Goal: Task Accomplishment & Management: Complete application form

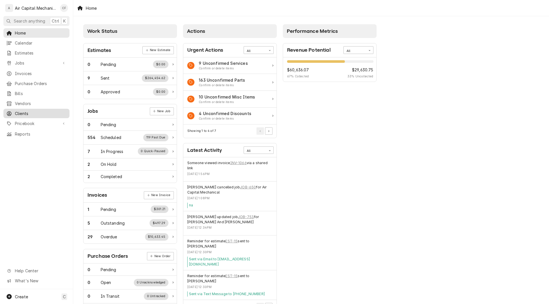
click at [30, 111] on span "Clients" at bounding box center [41, 114] width 52 height 6
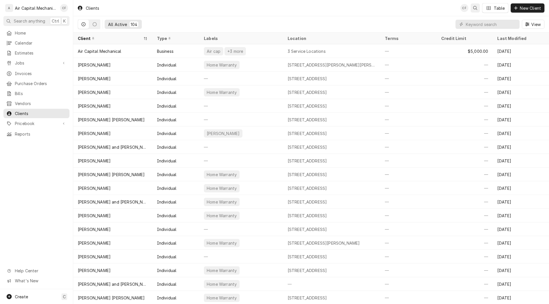
click at [473, 8] on icon "Open search" at bounding box center [475, 8] width 4 height 4
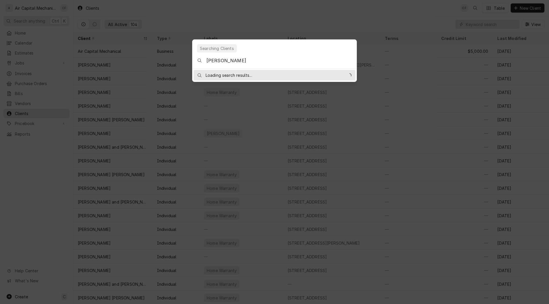
type input "holle"
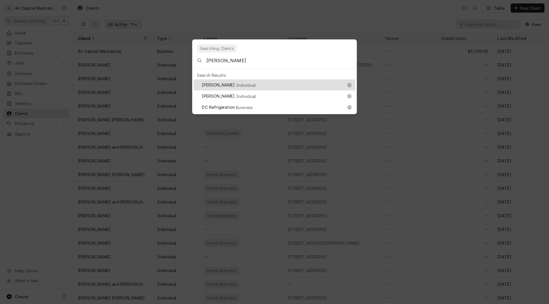
click at [258, 82] on div "Caden Holle Individual" at bounding box center [272, 85] width 141 height 7
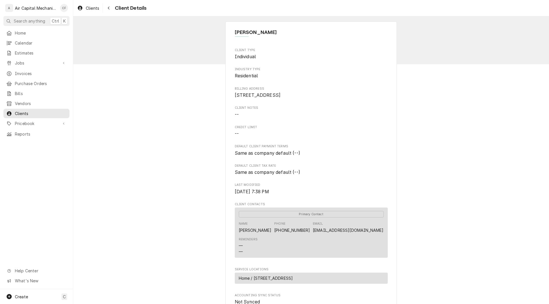
click at [415, 98] on div "Caden Holle Client Type Individual Industry Type Residential Billing Address 19…" at bounding box center [310, 207] width 475 height 383
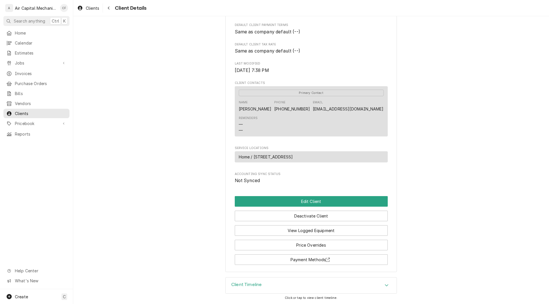
scroll to position [128, 0]
click at [21, 60] on span "Jobs" at bounding box center [36, 63] width 43 height 6
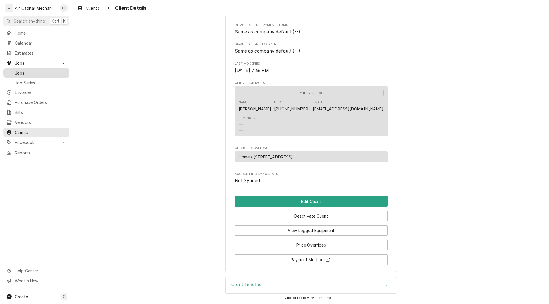
click at [20, 72] on span "Jobs" at bounding box center [41, 73] width 52 height 6
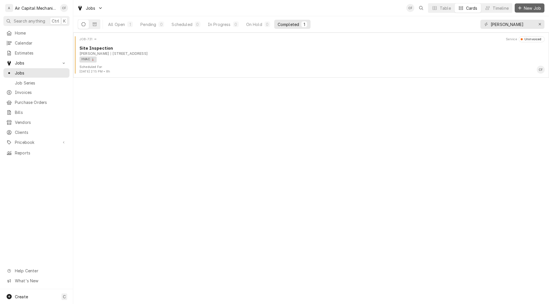
click at [531, 5] on span "New Job" at bounding box center [531, 8] width 19 height 6
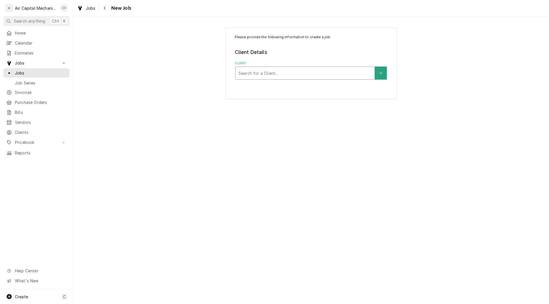
click at [260, 76] on div "Client" at bounding box center [304, 73] width 133 height 10
type input "holl"
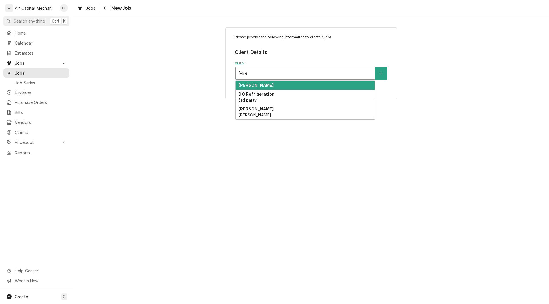
click at [246, 86] on strong "Caden Holle" at bounding box center [255, 85] width 35 height 5
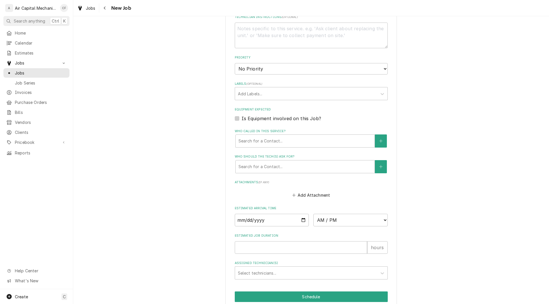
scroll to position [307, 0]
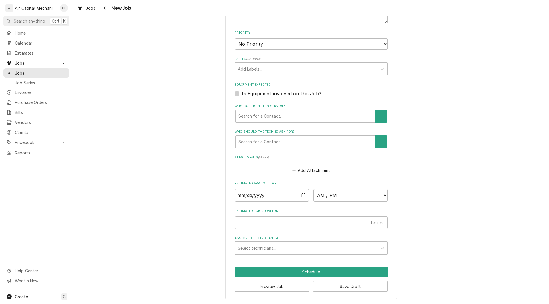
click at [437, 122] on div "Please provide the following information to create a job: Client Details Client…" at bounding box center [310, 10] width 475 height 589
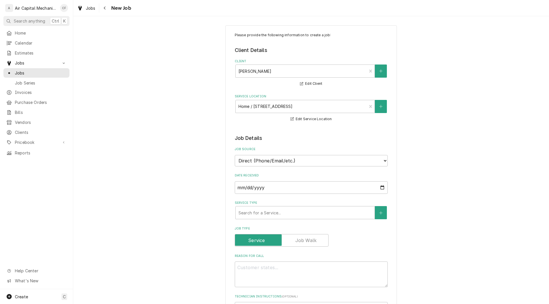
scroll to position [0, 0]
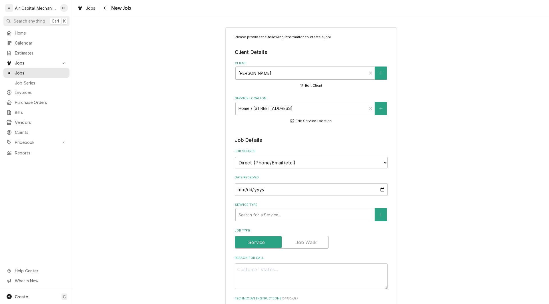
type textarea "x"
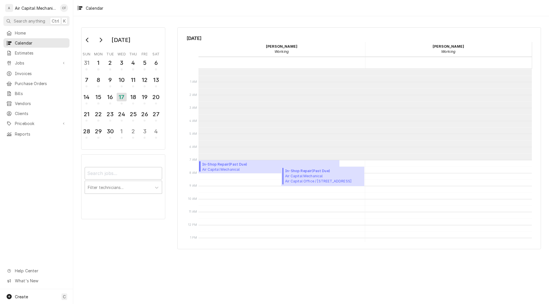
scroll to position [91, 0]
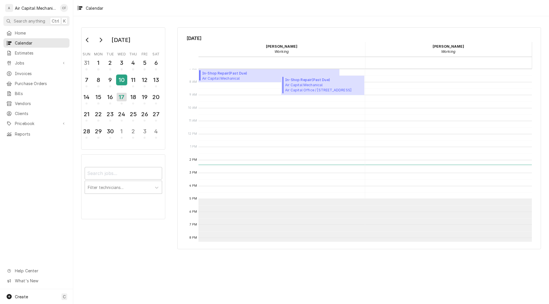
click at [118, 81] on div "10" at bounding box center [122, 80] width 10 height 10
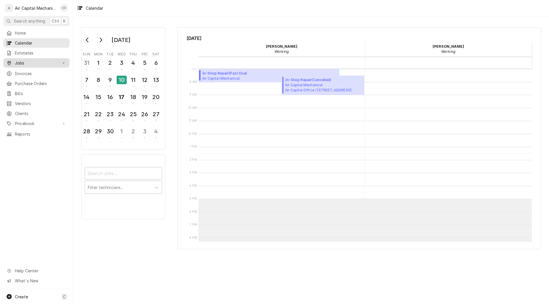
click at [27, 60] on span "Jobs" at bounding box center [36, 63] width 43 height 6
click at [22, 70] on span "Jobs" at bounding box center [41, 73] width 52 height 6
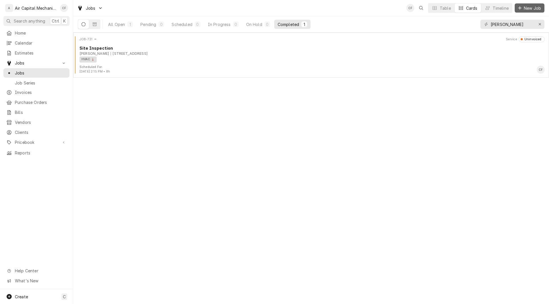
click at [527, 6] on span "New Job" at bounding box center [531, 8] width 19 height 6
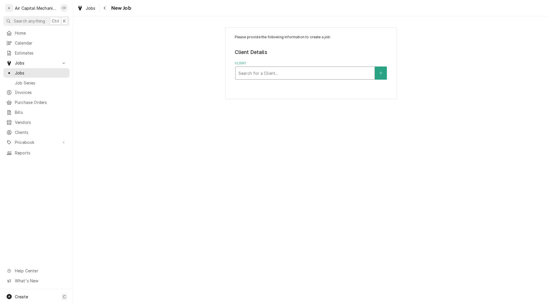
click at [318, 72] on div "Client" at bounding box center [304, 73] width 133 height 10
type input "Rely hom"
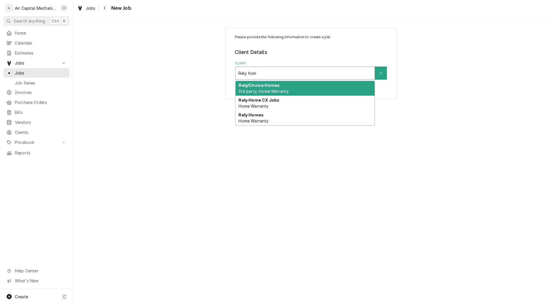
click at [285, 86] on div "Rely/Choice Homes 3rd party, Home Warranty" at bounding box center [304, 88] width 139 height 15
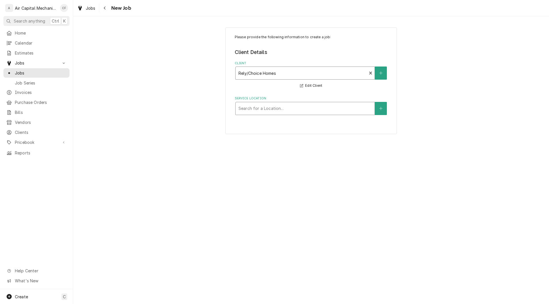
click at [279, 108] on div "Service Location" at bounding box center [304, 108] width 133 height 10
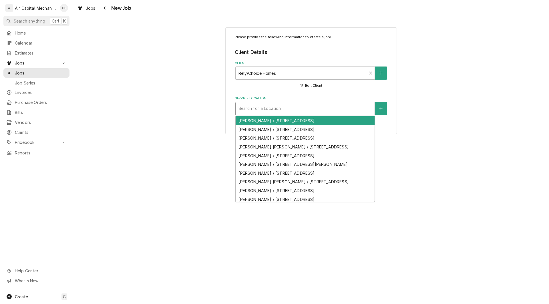
click at [276, 106] on div "Service Location" at bounding box center [304, 108] width 133 height 10
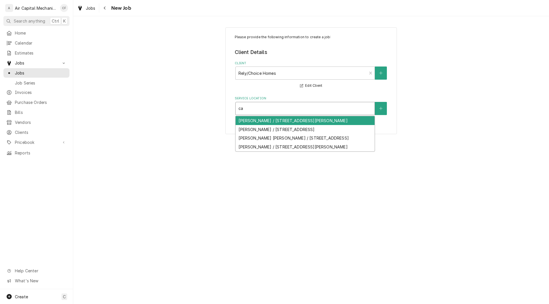
type input "c"
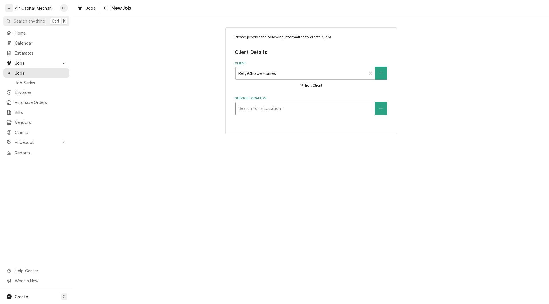
click at [254, 105] on div "Service Location" at bounding box center [304, 108] width 133 height 10
type input "1903 E Baley"
click at [275, 108] on div "Service Location" at bounding box center [304, 108] width 133 height 10
type input "1903 E Bayley St"
click at [337, 125] on div "No Locations Found. Click "+" to add one." at bounding box center [304, 124] width 139 height 17
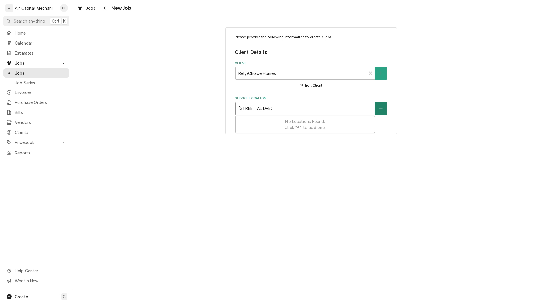
click at [379, 110] on icon "Create New Location" at bounding box center [380, 109] width 3 height 4
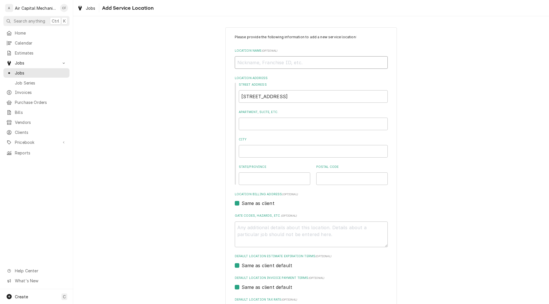
click at [316, 62] on input "Location Name ( optional )" at bounding box center [311, 62] width 153 height 13
type textarea "x"
type input "C"
type textarea "x"
type input "Ca"
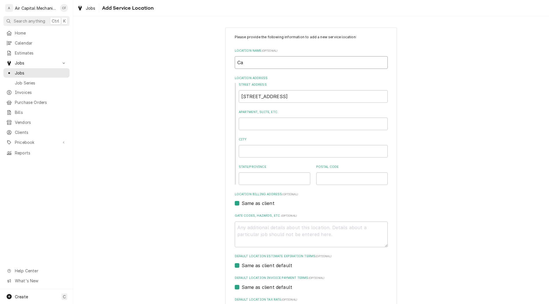
type textarea "x"
type input "Cad"
type textarea "x"
type input "Cade"
type textarea "x"
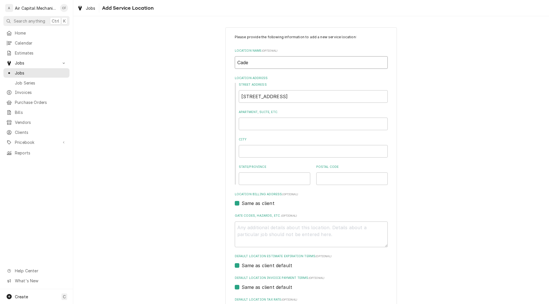
type input "Caden"
type textarea "x"
type input "Caden"
type textarea "x"
type input "Caden H"
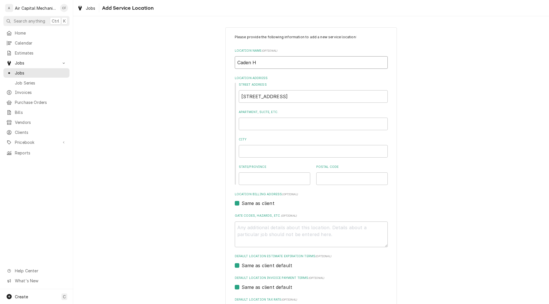
type textarea "x"
type input "Caden Ho"
type textarea "x"
type input "Caden Hol"
type textarea "x"
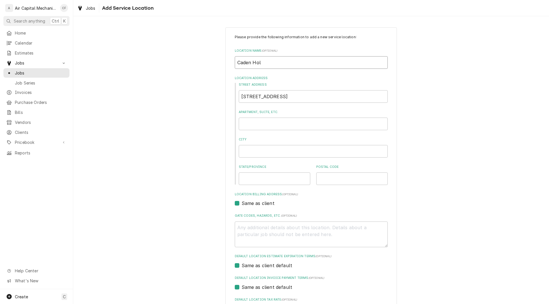
type input "Caden Holl"
type textarea "x"
type input "Caden Holle"
type textarea "x"
type input "Caden Holle"
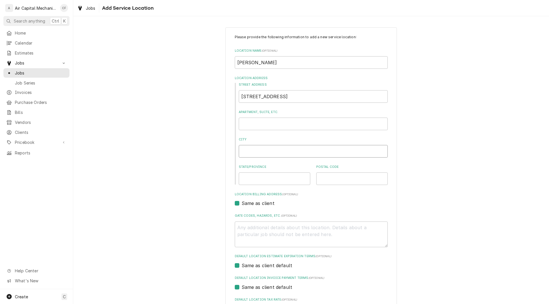
click at [262, 152] on input "City" at bounding box center [313, 151] width 149 height 13
type textarea "x"
type input "W"
type textarea "x"
type input "W"
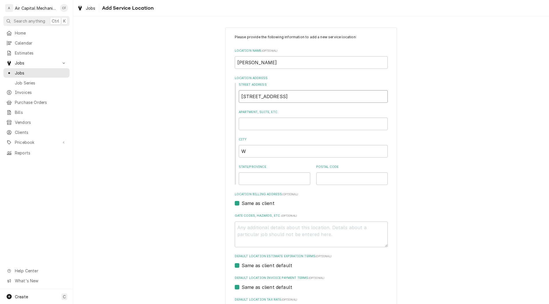
click at [286, 94] on input "1903 E Bayley St" at bounding box center [313, 96] width 149 height 13
type textarea "x"
type input "1903 E Bayley S"
type textarea "x"
type input "1903 E Bayley"
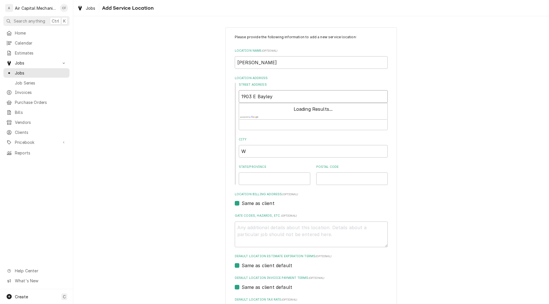
type textarea "x"
type input "1903 E Bayley"
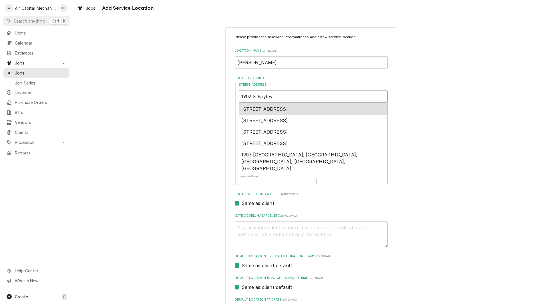
type textarea "x"
type input "1903 E Bayle"
type textarea "x"
type input "1903 E Bayl"
click at [288, 109] on span "1903 East Bayley Street, Wichita, KS, USA" at bounding box center [264, 109] width 47 height 6
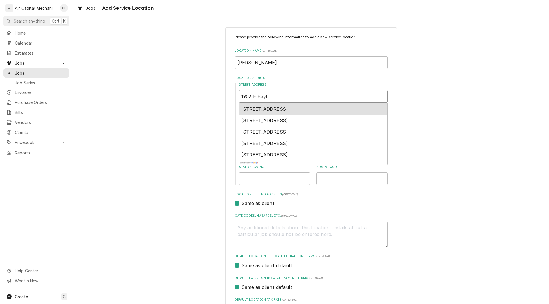
type textarea "x"
type input "1903 E Bayley St"
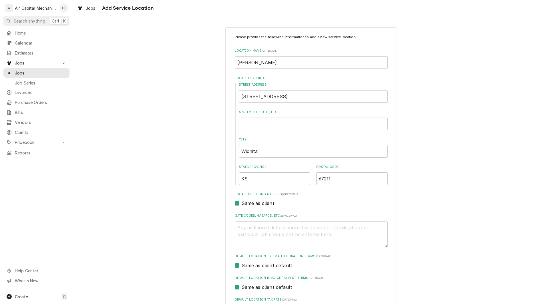
click at [432, 181] on div "Please provide the following information to add a new service location: Locatio…" at bounding box center [310, 197] width 475 height 351
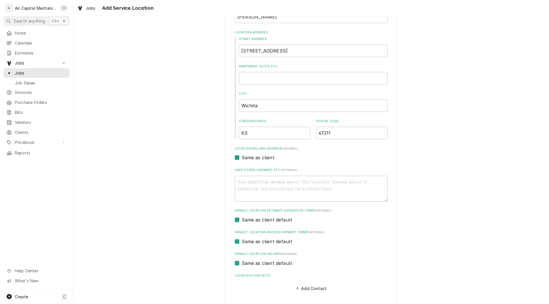
scroll to position [69, 0]
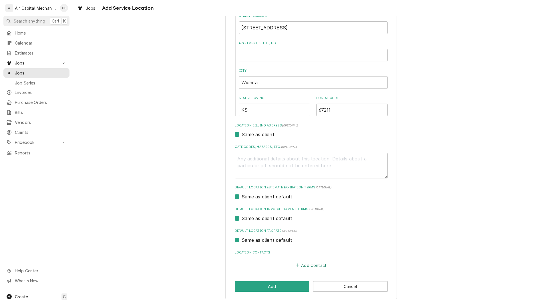
click at [320, 262] on button "Add Contact" at bounding box center [310, 265] width 33 height 8
type textarea "x"
click at [424, 200] on div "Please provide the following information to add a new service location: Locatio…" at bounding box center [310, 224] width 475 height 542
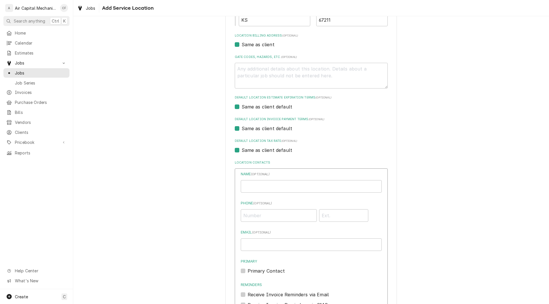
scroll to position [160, 0]
click at [337, 189] on input "Location Name ( optional )" at bounding box center [311, 185] width 141 height 13
type input "Caden Holle"
click at [254, 243] on input "Email ( optional )" at bounding box center [311, 243] width 141 height 13
paste input "cadenholle89@gmail.com"
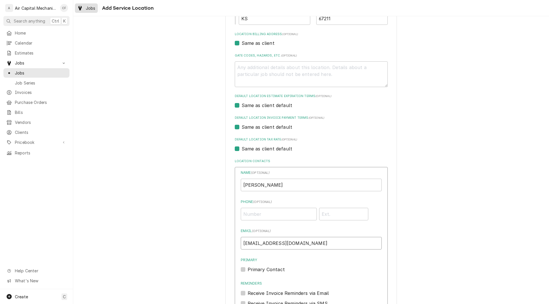
type input "cadenholle89@gmail.com"
click at [267, 213] on input "Phone ( optional )" at bounding box center [279, 214] width 76 height 13
type input "(316) 671-4153"
click at [408, 243] on div "Please provide the following information to add a new service location: Locatio…" at bounding box center [310, 133] width 475 height 542
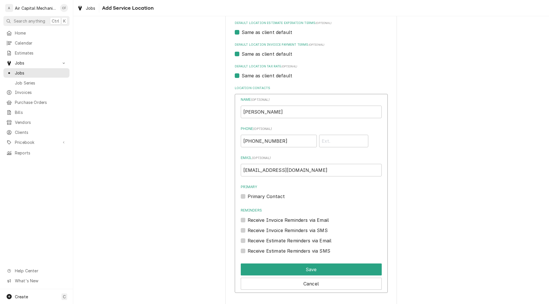
scroll to position [240, 0]
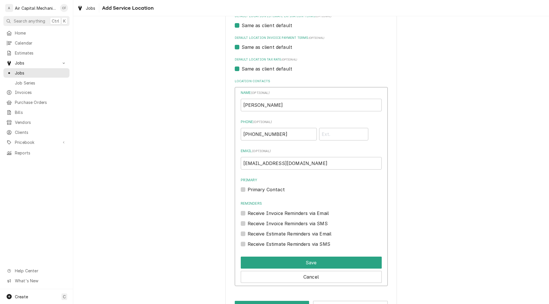
click at [247, 190] on label "Primary Contact" at bounding box center [265, 189] width 37 height 7
click at [247, 190] on input "Primary" at bounding box center [317, 192] width 141 height 13
checkbox input "true"
click at [272, 263] on button "Save" at bounding box center [311, 263] width 141 height 12
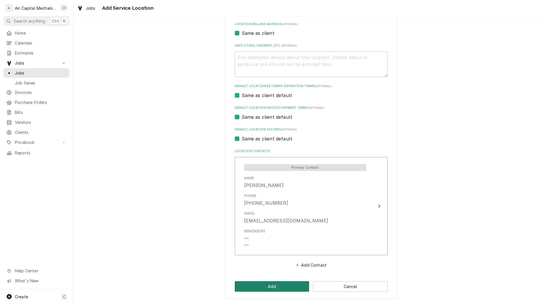
click at [275, 283] on button "Add" at bounding box center [272, 286] width 75 height 11
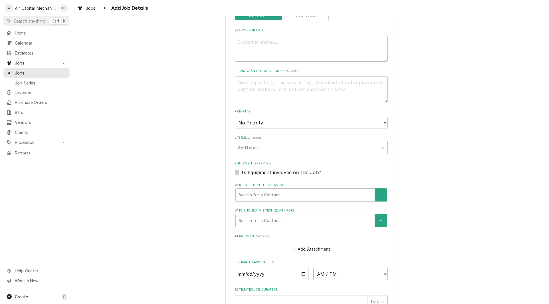
scroll to position [240, 0]
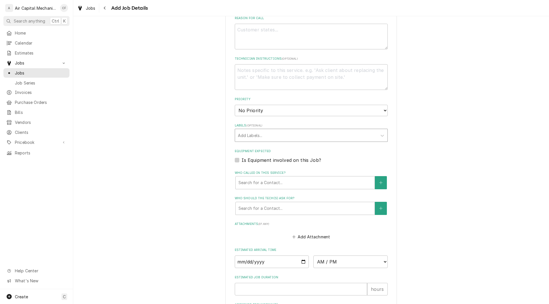
click at [346, 133] on div "Labels" at bounding box center [306, 135] width 136 height 10
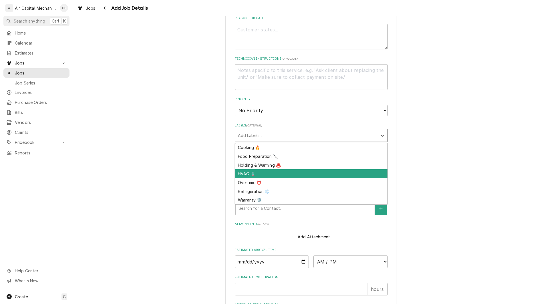
click at [303, 175] on div "HVAC 🌡️" at bounding box center [311, 173] width 152 height 9
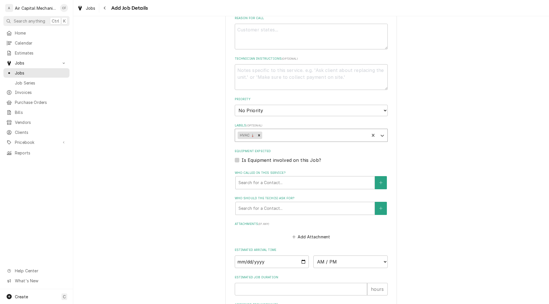
click at [315, 140] on div "Labels" at bounding box center [314, 135] width 103 height 10
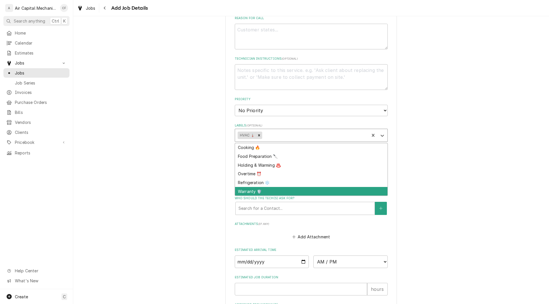
click at [283, 189] on div "Warranty 🛡️" at bounding box center [311, 191] width 152 height 9
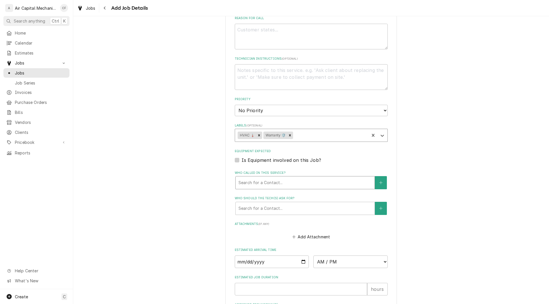
click at [284, 184] on div "Who called in this service?" at bounding box center [304, 183] width 133 height 10
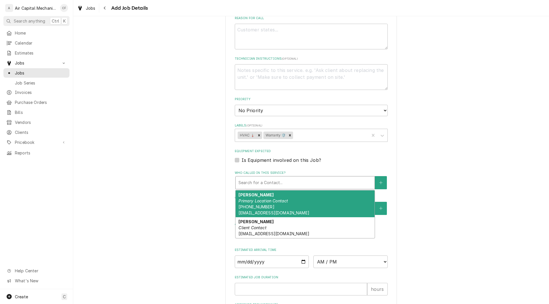
click at [275, 205] on div "Caden Holle Primary Location Contact (316) 671-4153 cadenholle89@gmail.com" at bounding box center [304, 204] width 139 height 27
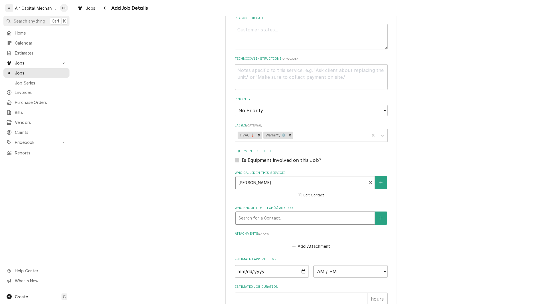
click at [271, 219] on div "Who should the tech(s) ask for?" at bounding box center [304, 218] width 133 height 10
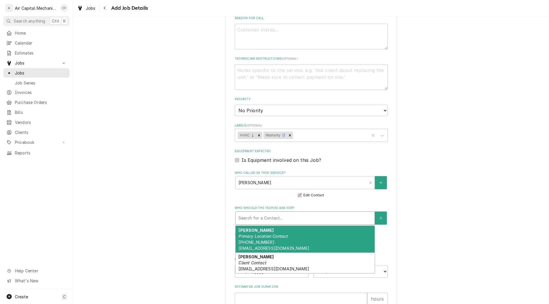
click at [266, 245] on span "(316) 671-4153 cadenholle89@gmail.com" at bounding box center [273, 245] width 71 height 11
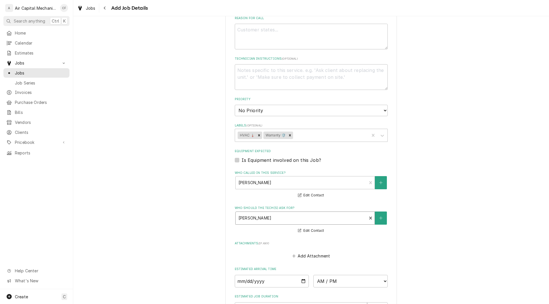
click at [434, 197] on div "Please provide the following information to create a job: Client Details Client…" at bounding box center [310, 86] width 475 height 608
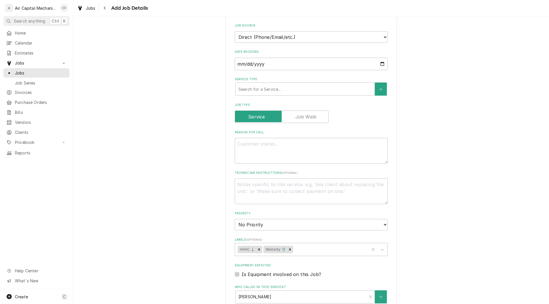
scroll to position [114, 0]
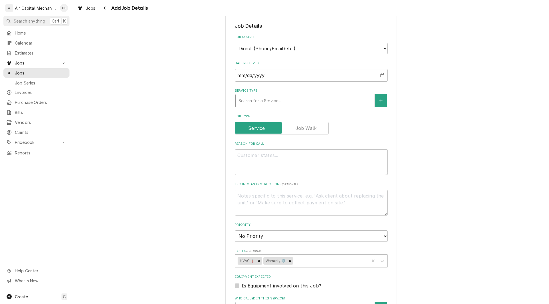
click at [347, 104] on div "Service Type" at bounding box center [304, 100] width 133 height 10
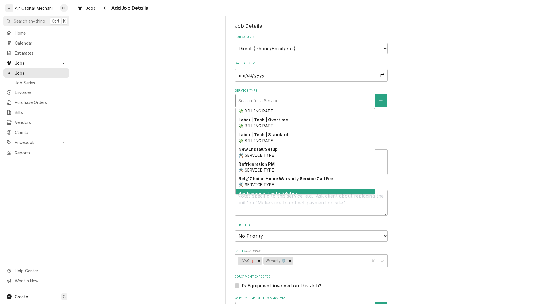
scroll to position [193, 0]
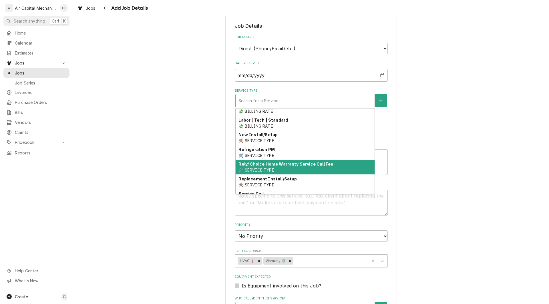
click at [306, 166] on strong "Rely/ Choice Home Warranty Service Call Fee" at bounding box center [285, 164] width 95 height 5
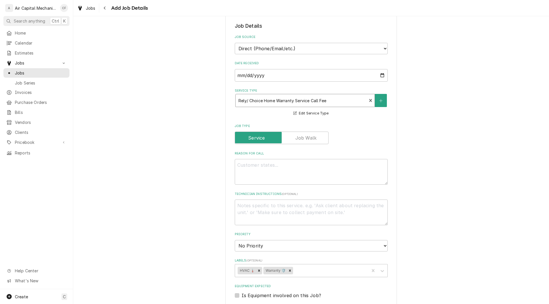
click at [429, 133] on div "Please provide the following information to create a job: Client Details Client…" at bounding box center [310, 216] width 475 height 617
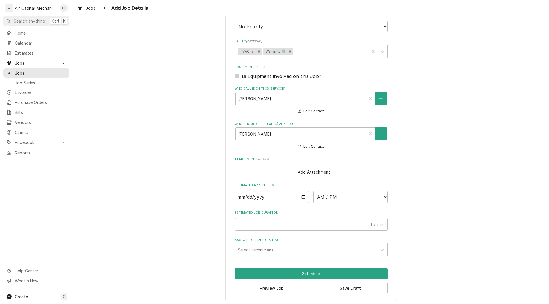
scroll to position [335, 0]
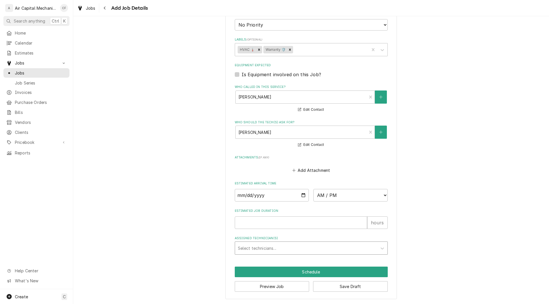
click at [263, 245] on div "Assigned Technician(s)" at bounding box center [306, 248] width 136 height 10
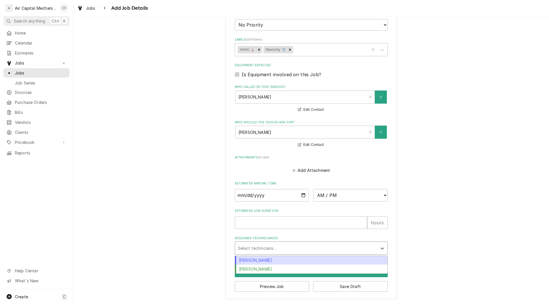
click at [258, 259] on div "Charles Faure" at bounding box center [311, 260] width 152 height 9
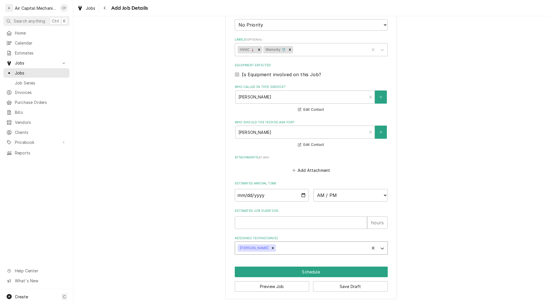
type textarea "x"
click at [241, 197] on input "Date" at bounding box center [272, 195] width 74 height 13
type input "0002-09-10"
type textarea "x"
type input "0020-09-10"
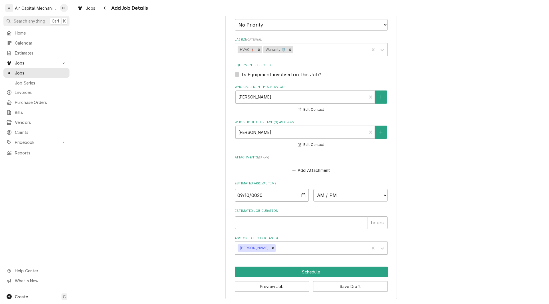
type textarea "x"
type input "0202-09-10"
type textarea "x"
type input "2025-09-10"
type textarea "x"
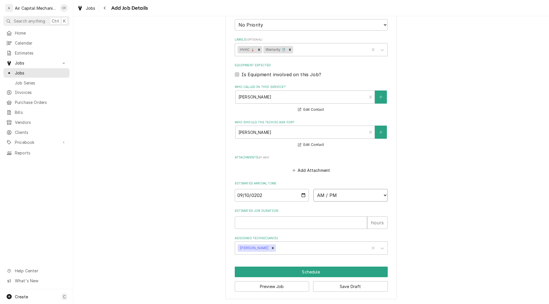
click at [343, 192] on select "AM / PM 6:00 AM 6:15 AM 6:30 AM 6:45 AM 7:00 AM 7:15 AM 7:30 AM 7:45 AM 8:00 AM…" at bounding box center [350, 195] width 74 height 13
select select "10:30:00"
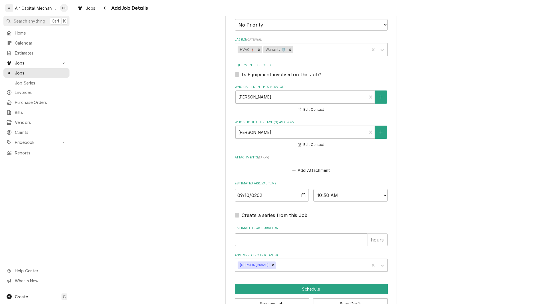
click at [344, 239] on input "Estimated Job Duration" at bounding box center [301, 240] width 132 height 13
type textarea "x"
type input "1"
type textarea "x"
